Goal: Information Seeking & Learning: Find specific fact

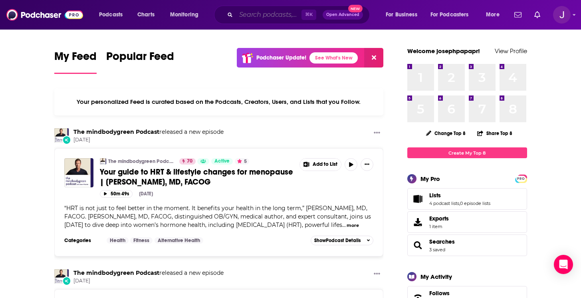
click at [256, 17] on input "Search podcasts, credits, & more..." at bounding box center [269, 14] width 66 height 13
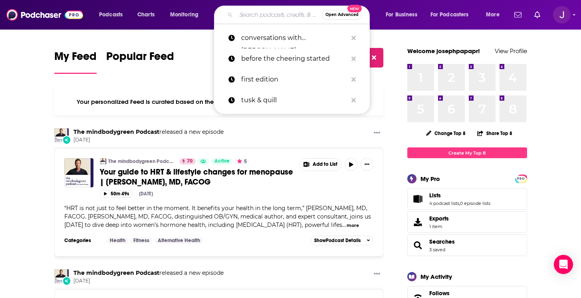
paste input "Books & Boba"
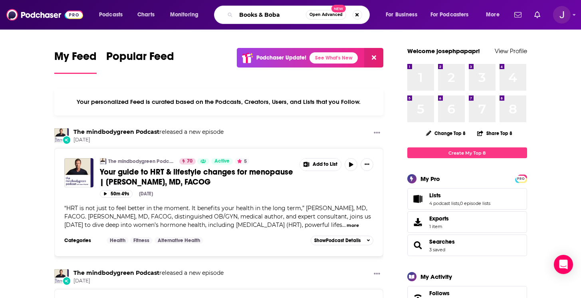
type input "Books & Boba"
click at [326, 16] on span "Open Advanced" at bounding box center [326, 15] width 33 height 4
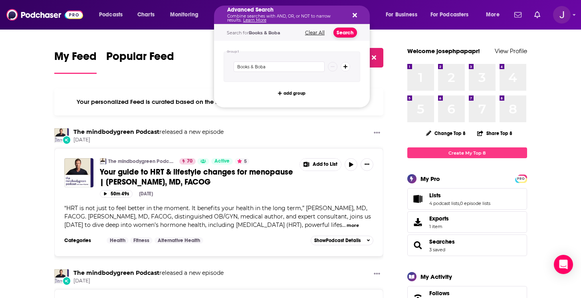
click at [345, 32] on button "Search" at bounding box center [346, 33] width 24 height 10
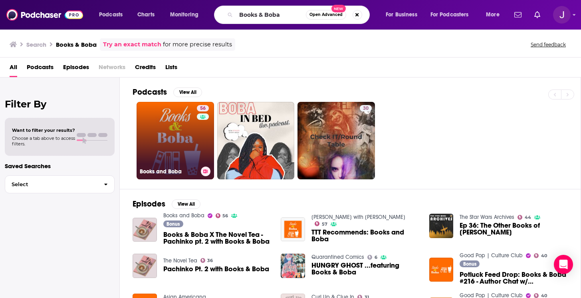
click at [177, 142] on link "56 Books and Boba" at bounding box center [175, 140] width 77 height 77
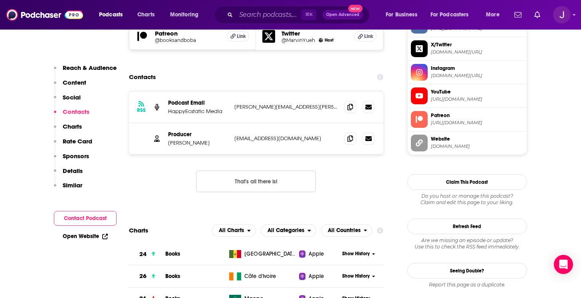
scroll to position [775, 0]
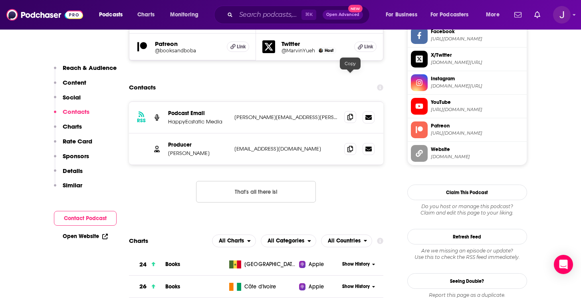
click at [348, 114] on icon at bounding box center [351, 117] width 6 height 6
click at [354, 133] on div "Producer [PERSON_NAME] [EMAIL_ADDRESS][DOMAIN_NAME] [EMAIL_ADDRESS][DOMAIN_NAME]" at bounding box center [256, 148] width 255 height 31
click at [353, 145] on icon at bounding box center [351, 148] width 6 height 6
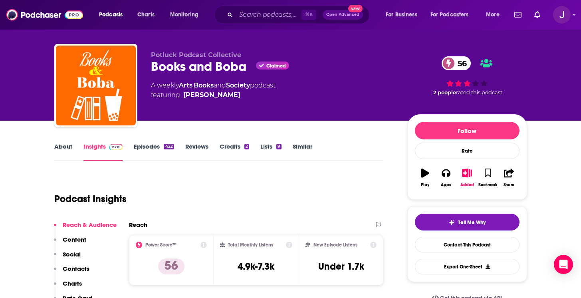
scroll to position [0, 0]
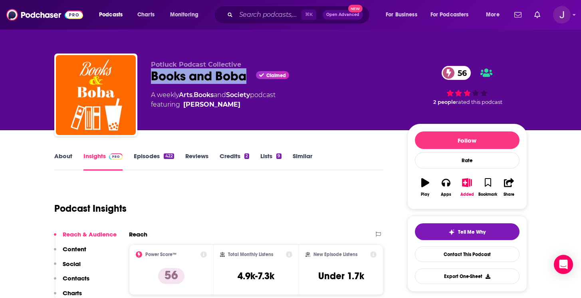
drag, startPoint x: 249, startPoint y: 76, endPoint x: 150, endPoint y: 77, distance: 99.1
click at [150, 77] on div "Potluck Podcast Collective Books and Boba Claimed 56 A weekly Arts , Books and …" at bounding box center [290, 97] width 473 height 86
copy h2 "Books and Boba"
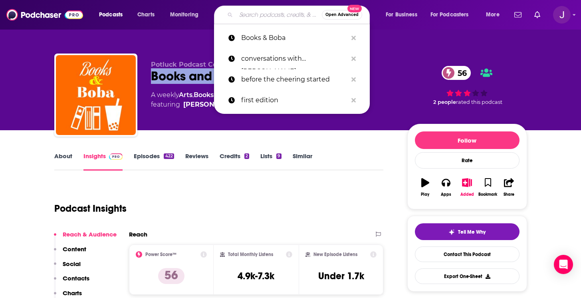
click at [251, 17] on input "Search podcasts, credits, & more..." at bounding box center [279, 14] width 86 height 13
paste input "They Call Us [PERSON_NAME]"
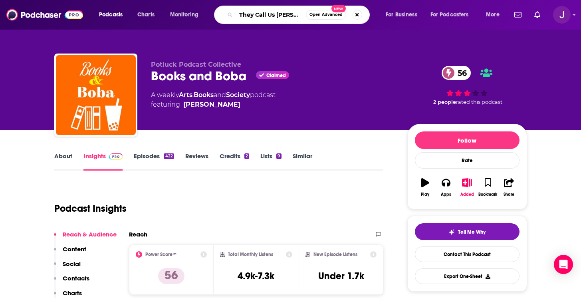
type input "They Call Us [PERSON_NAME]"
click at [328, 14] on span "Open Advanced" at bounding box center [326, 15] width 33 height 4
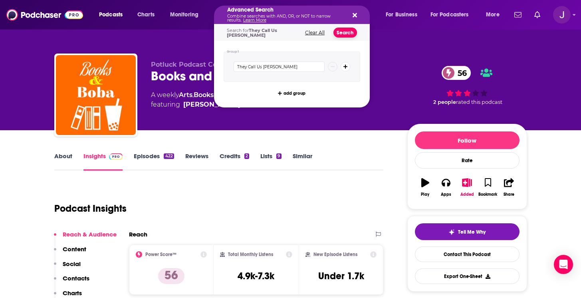
click at [352, 31] on button "Search" at bounding box center [346, 33] width 24 height 10
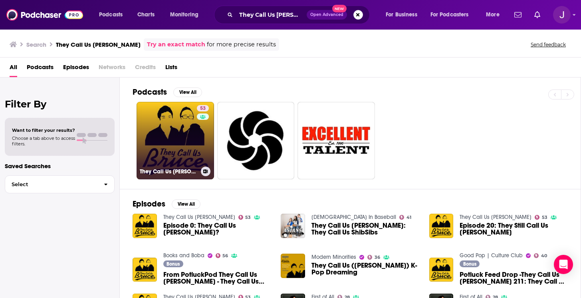
click at [185, 151] on link "53 They Call Us [PERSON_NAME]" at bounding box center [175, 140] width 77 height 77
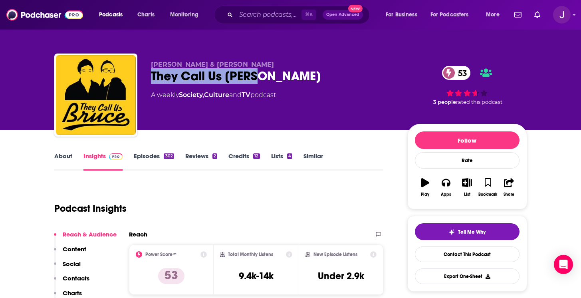
drag, startPoint x: 272, startPoint y: 82, endPoint x: 144, endPoint y: 78, distance: 127.5
click at [144, 78] on div "[PERSON_NAME] & [PERSON_NAME] They Call Us [PERSON_NAME] 53 A weekly Society , …" at bounding box center [290, 97] width 473 height 86
copy h2 "They Call Us [PERSON_NAME]"
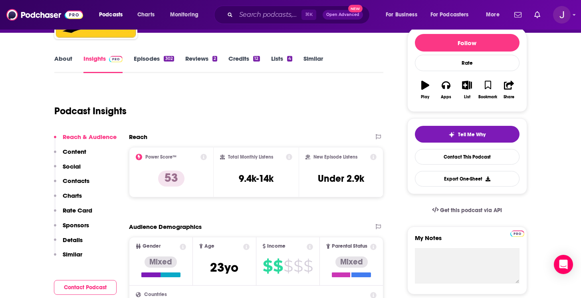
scroll to position [102, 0]
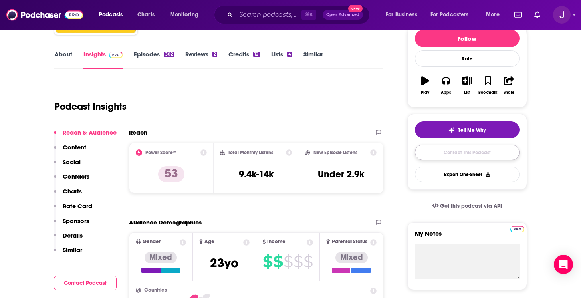
click at [453, 156] on link "Contact This Podcast" at bounding box center [467, 153] width 105 height 16
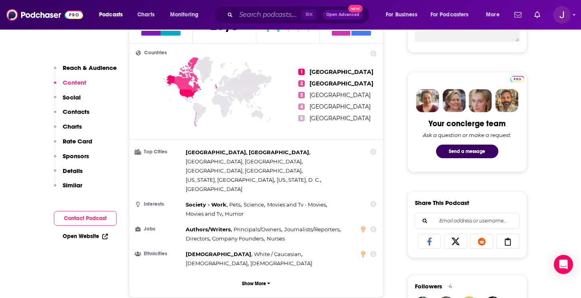
scroll to position [273, 0]
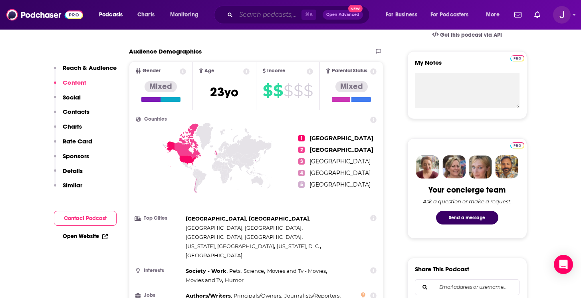
click at [274, 19] on input "Search podcasts, credits, & more..." at bounding box center [269, 14] width 66 height 13
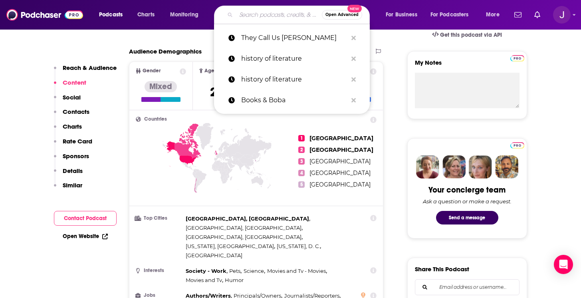
paste input "Self Evident"
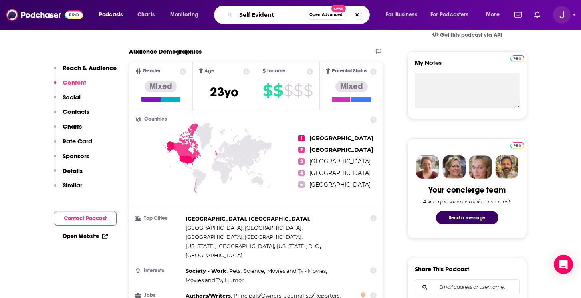
type input "Self Evident"
click at [330, 15] on span "Open Advanced" at bounding box center [326, 15] width 33 height 4
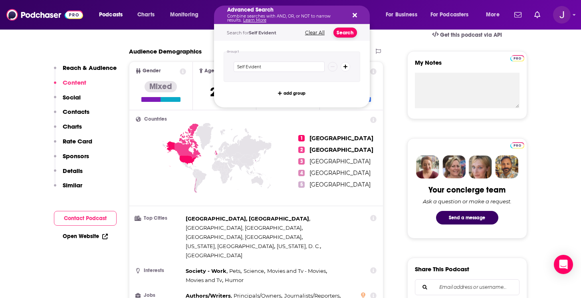
click at [346, 36] on button "Search" at bounding box center [346, 33] width 24 height 10
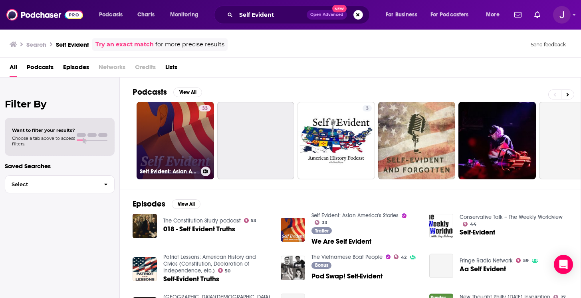
click at [168, 140] on link "33 Self Evident: Asian America's Stories" at bounding box center [175, 140] width 77 height 77
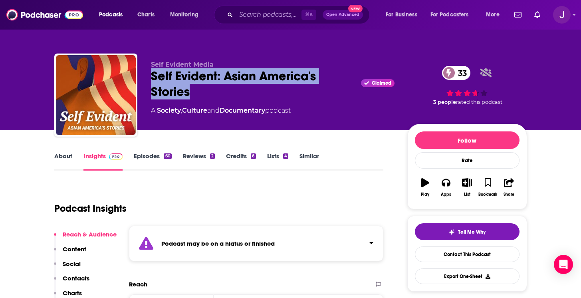
drag, startPoint x: 196, startPoint y: 95, endPoint x: 153, endPoint y: 76, distance: 47.4
click at [152, 76] on div "Self Evident: Asian America's Stories Claimed 33" at bounding box center [273, 83] width 244 height 31
copy h2 "Self Evident: Asian America's Stories"
